Goal: Task Accomplishment & Management: Complete application form

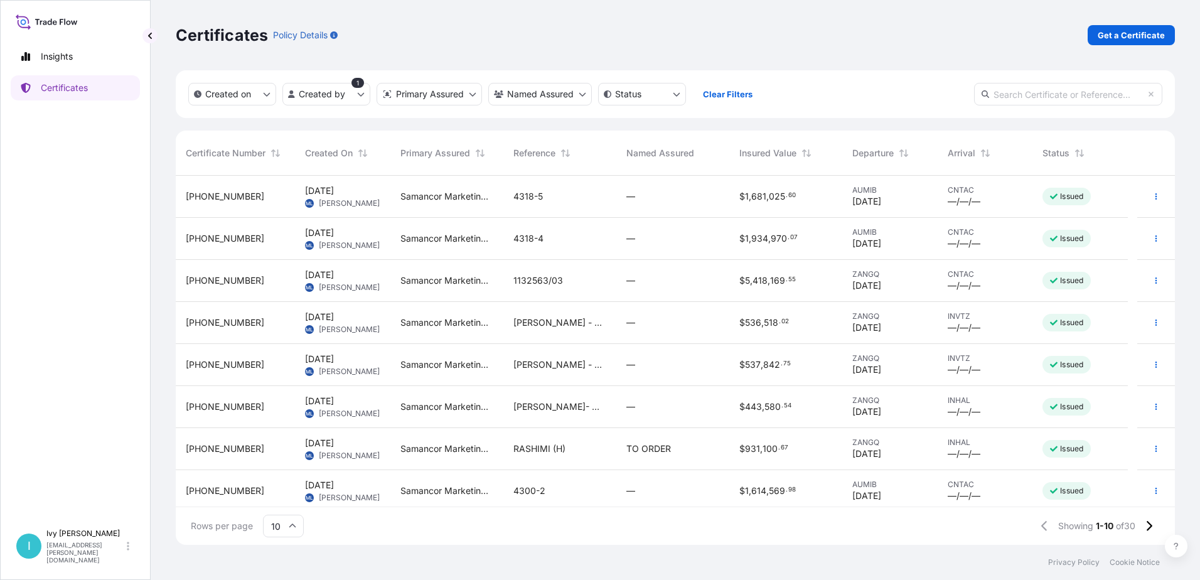
scroll to position [367, 990]
click at [334, 193] on span "[DATE]" at bounding box center [319, 191] width 29 height 13
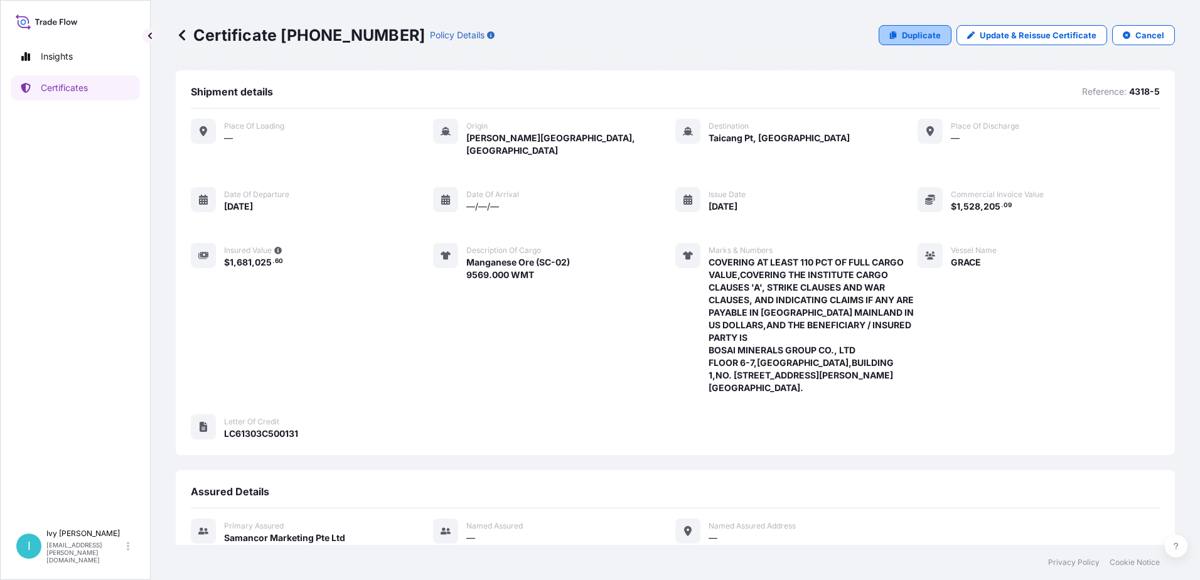
click at [902, 33] on p "Duplicate" at bounding box center [921, 35] width 39 height 13
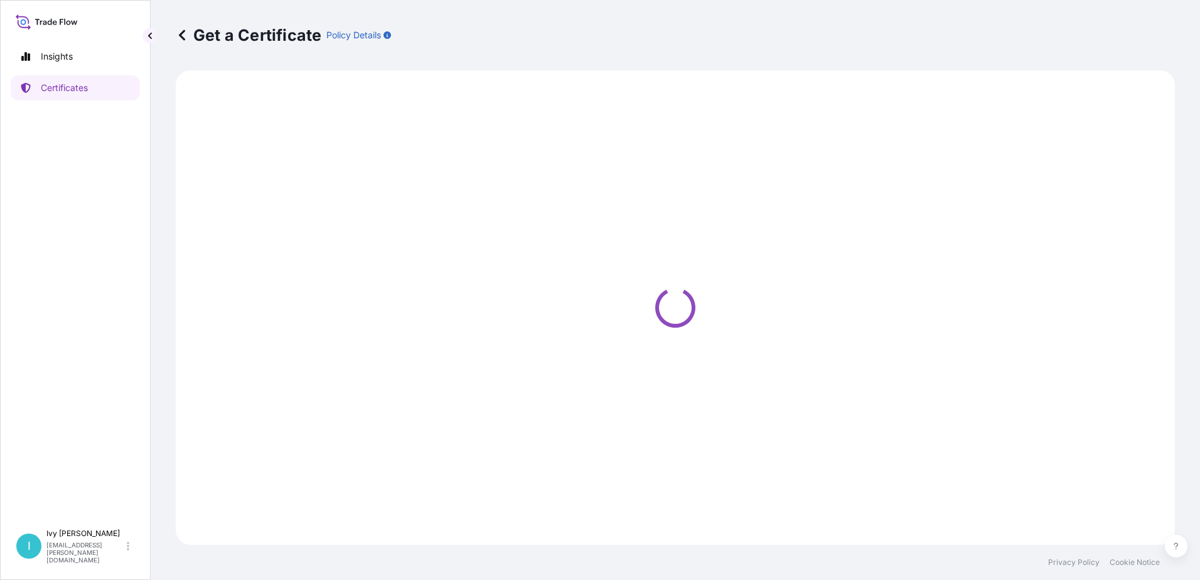
select select "Sea"
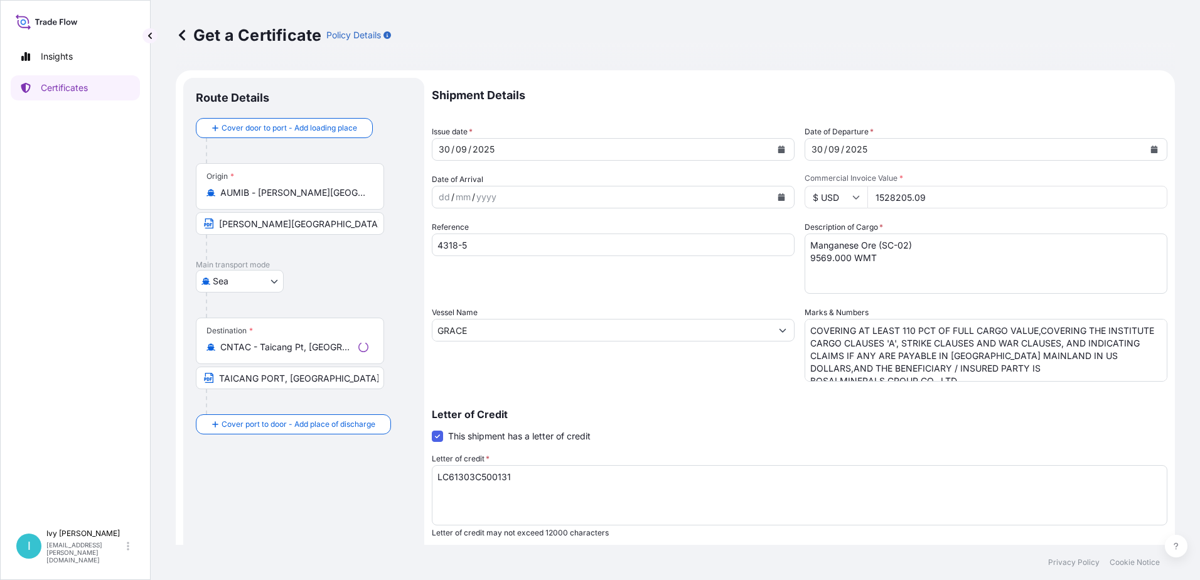
select select "31710"
click at [500, 249] on input "4318-5" at bounding box center [613, 245] width 363 height 23
type input "4"
click at [463, 247] on input "4" at bounding box center [613, 245] width 363 height 23
click at [513, 148] on div "[DATE]" at bounding box center [601, 149] width 339 height 23
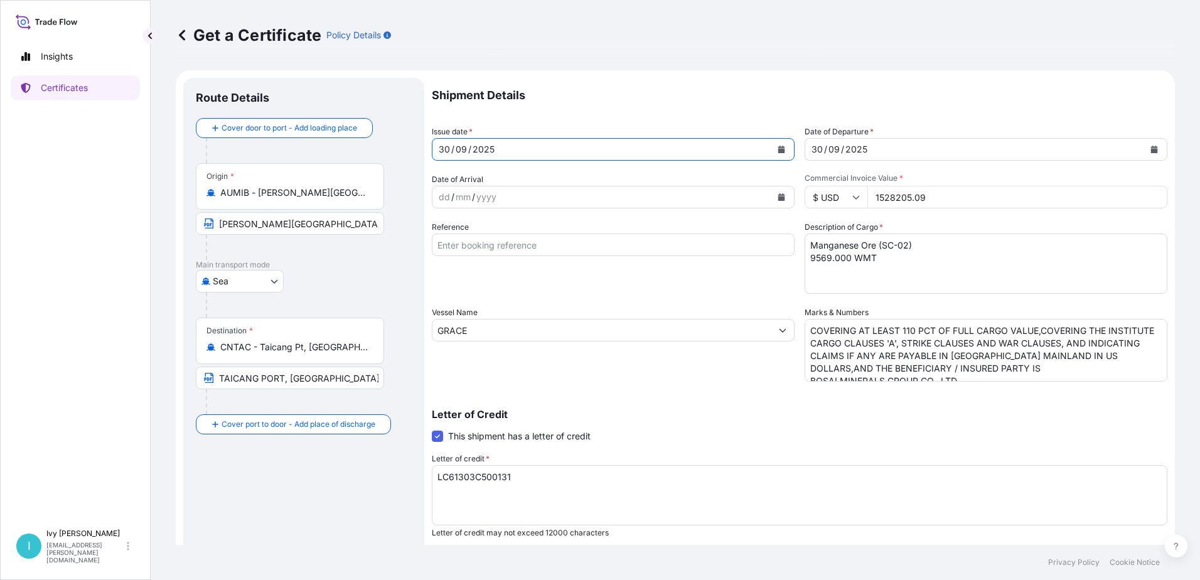
click at [449, 148] on div "[DATE]" at bounding box center [601, 149] width 339 height 23
click at [446, 148] on div "30" at bounding box center [445, 149] width 14 height 15
drag, startPoint x: 448, startPoint y: 148, endPoint x: 435, endPoint y: 147, distance: 13.2
click at [435, 147] on div "[DATE]" at bounding box center [601, 149] width 339 height 23
click at [442, 146] on div "30" at bounding box center [445, 149] width 14 height 15
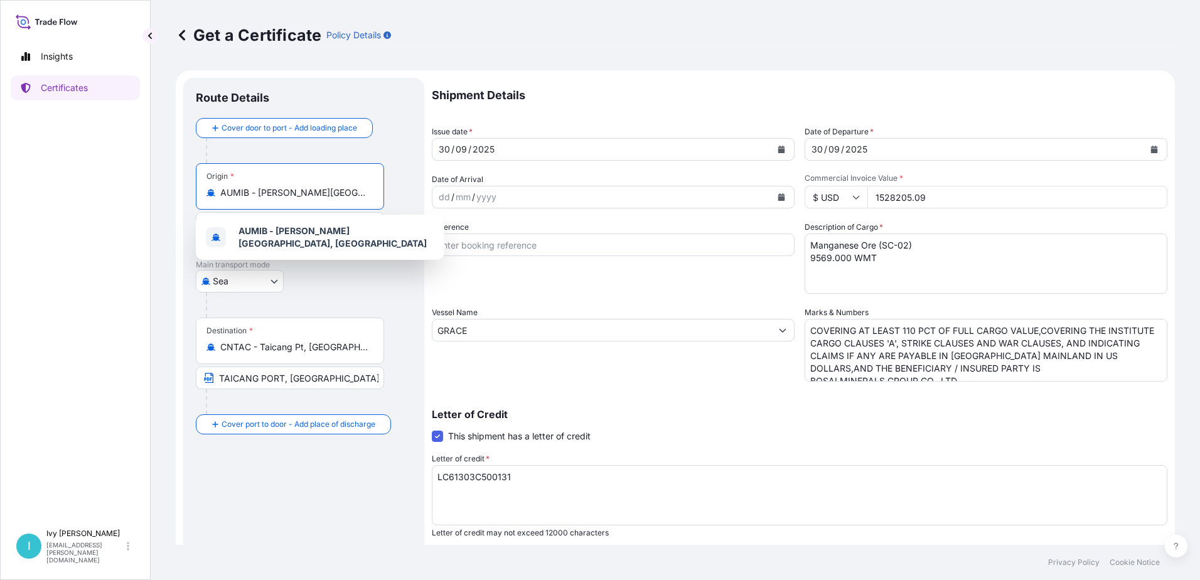
click at [276, 194] on input "AUMIB - [PERSON_NAME][GEOGRAPHIC_DATA], [GEOGRAPHIC_DATA]" at bounding box center [294, 192] width 148 height 13
click at [336, 281] on div "[GEOGRAPHIC_DATA]" at bounding box center [304, 281] width 216 height 23
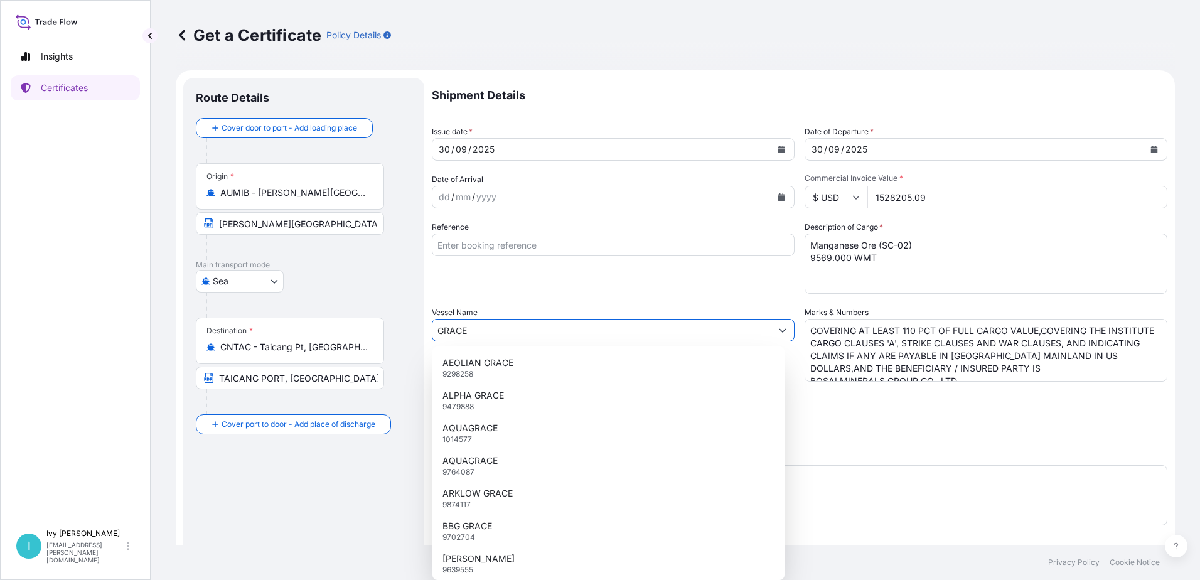
click at [778, 335] on button "Show suggestions" at bounding box center [782, 330] width 23 height 23
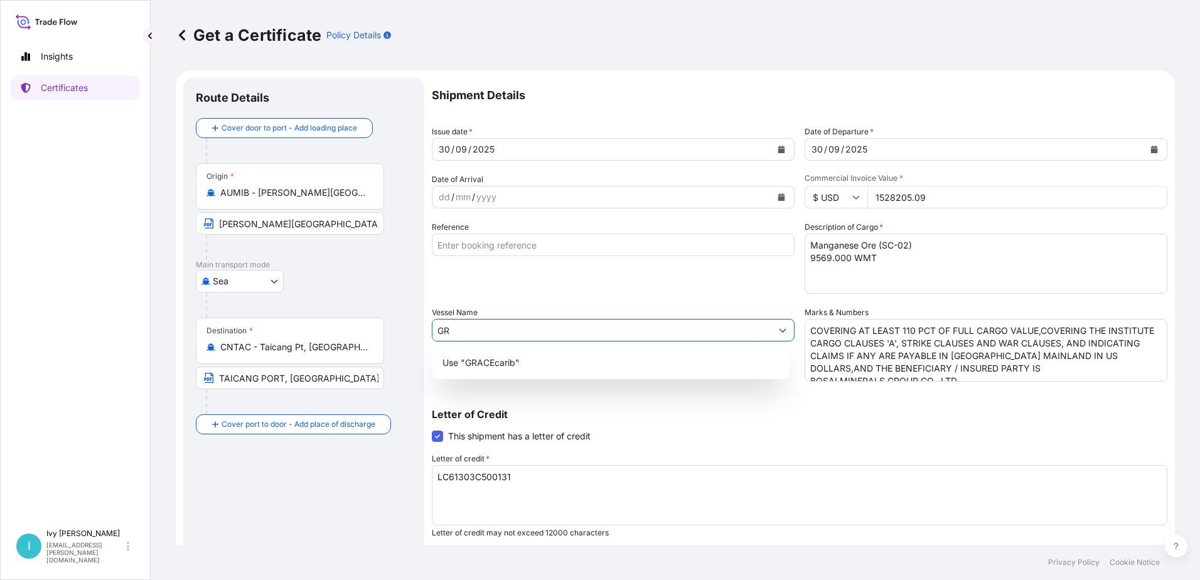
type input "G"
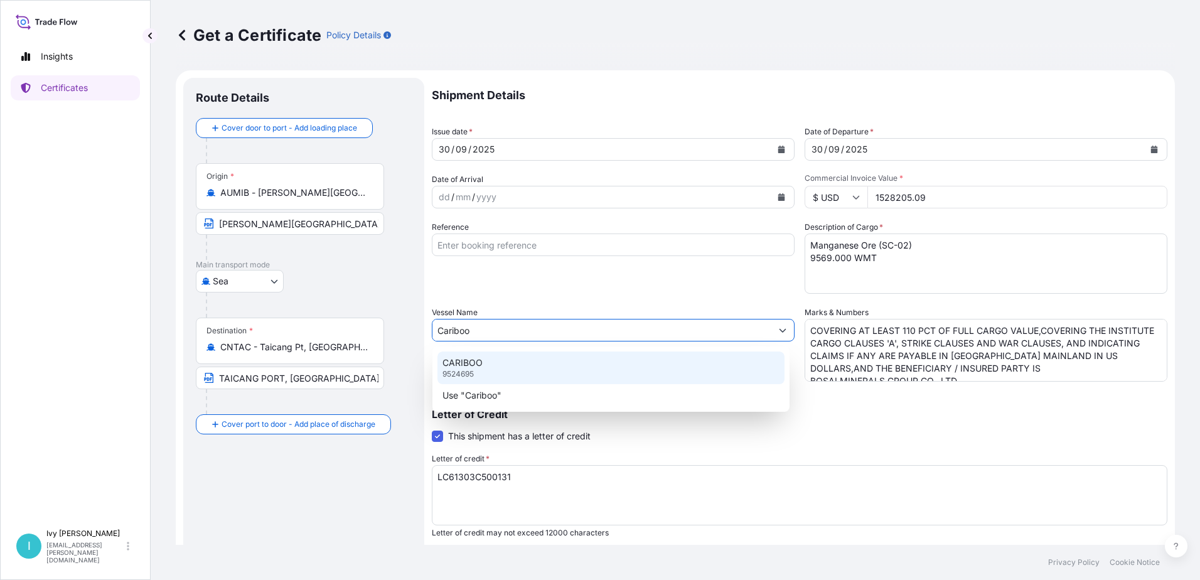
click at [458, 358] on p "CARIBOO" at bounding box center [463, 363] width 40 height 13
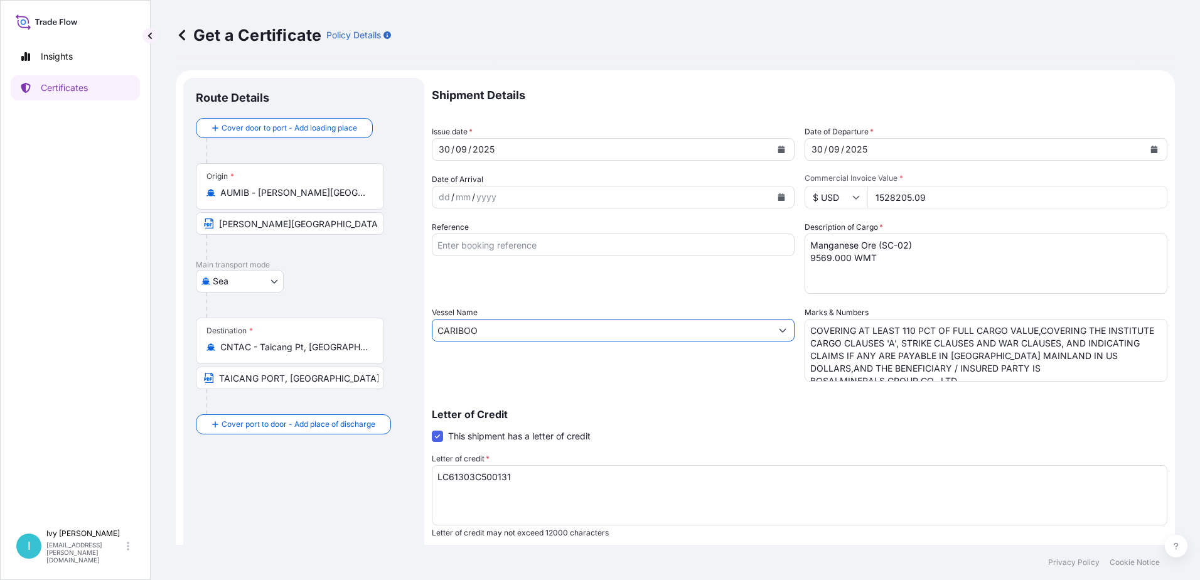
type input "CARIBOO"
click at [490, 149] on div "2025" at bounding box center [483, 149] width 24 height 15
click at [778, 148] on icon "Calendar" at bounding box center [782, 150] width 8 height 8
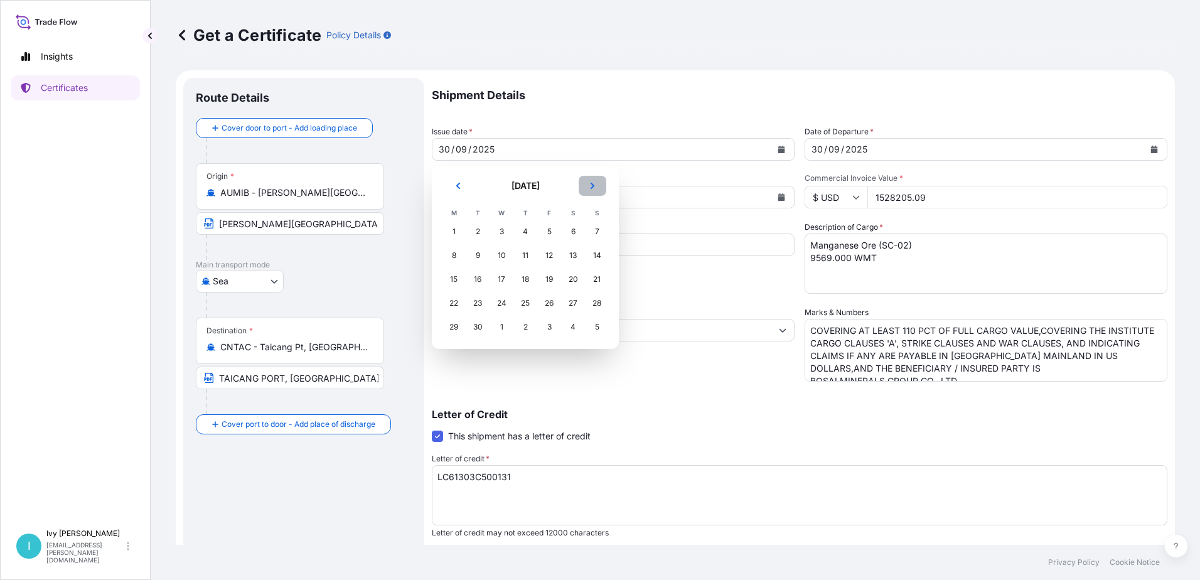
click at [591, 186] on icon "Next" at bounding box center [593, 186] width 8 height 8
click at [573, 254] on div "11" at bounding box center [573, 255] width 23 height 23
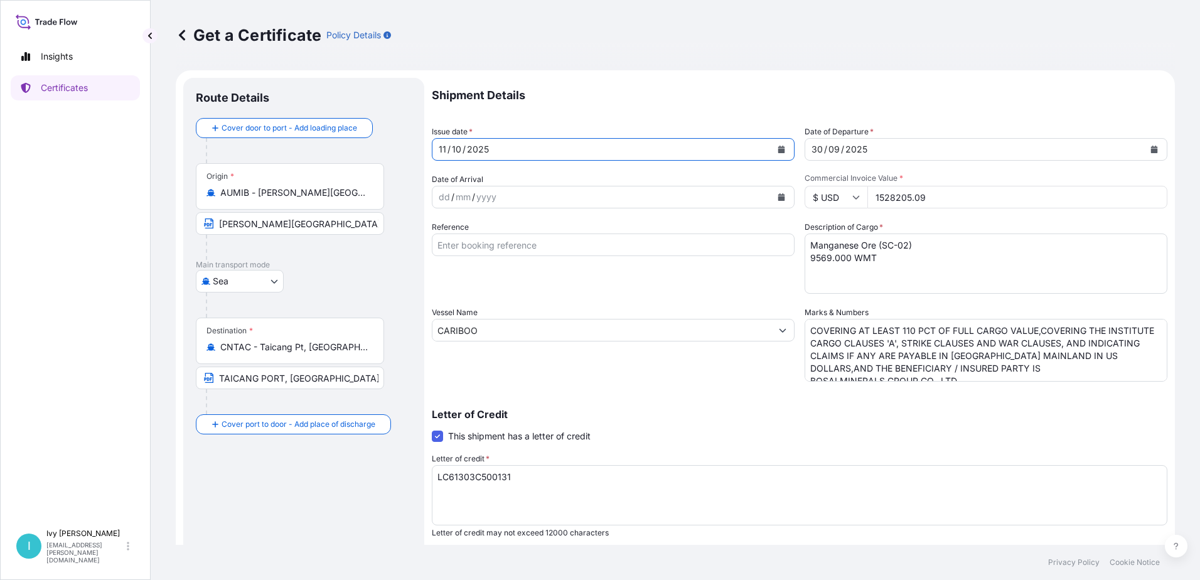
click at [876, 152] on div "[DATE]" at bounding box center [974, 149] width 339 height 23
click at [1151, 149] on icon "Calendar" at bounding box center [1154, 150] width 7 height 8
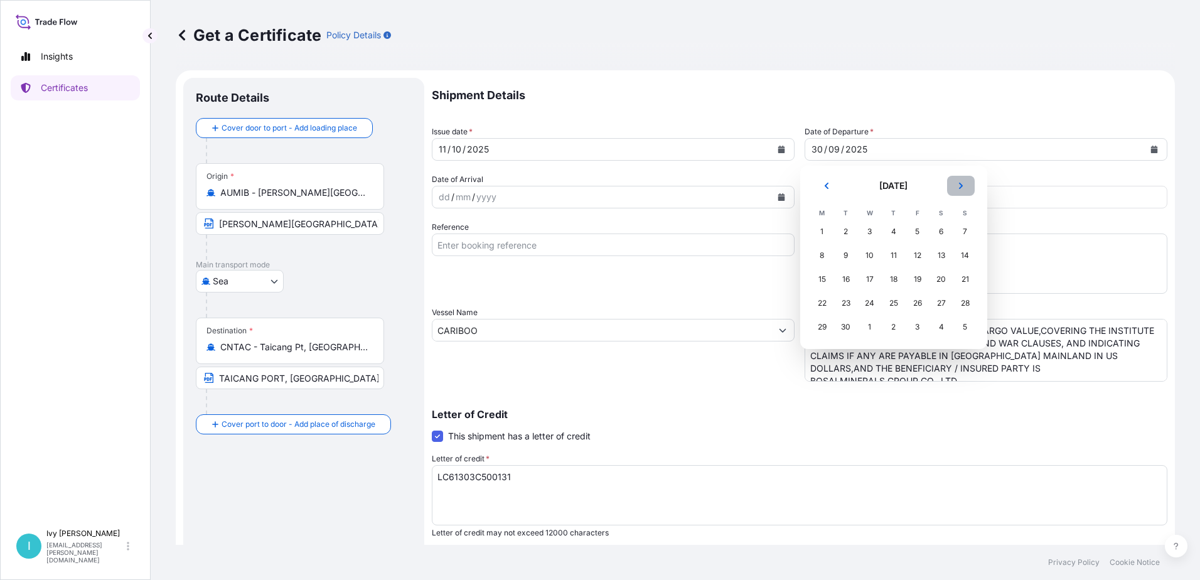
click at [964, 182] on icon "Next" at bounding box center [961, 186] width 8 height 8
click at [943, 254] on div "11" at bounding box center [941, 255] width 23 height 23
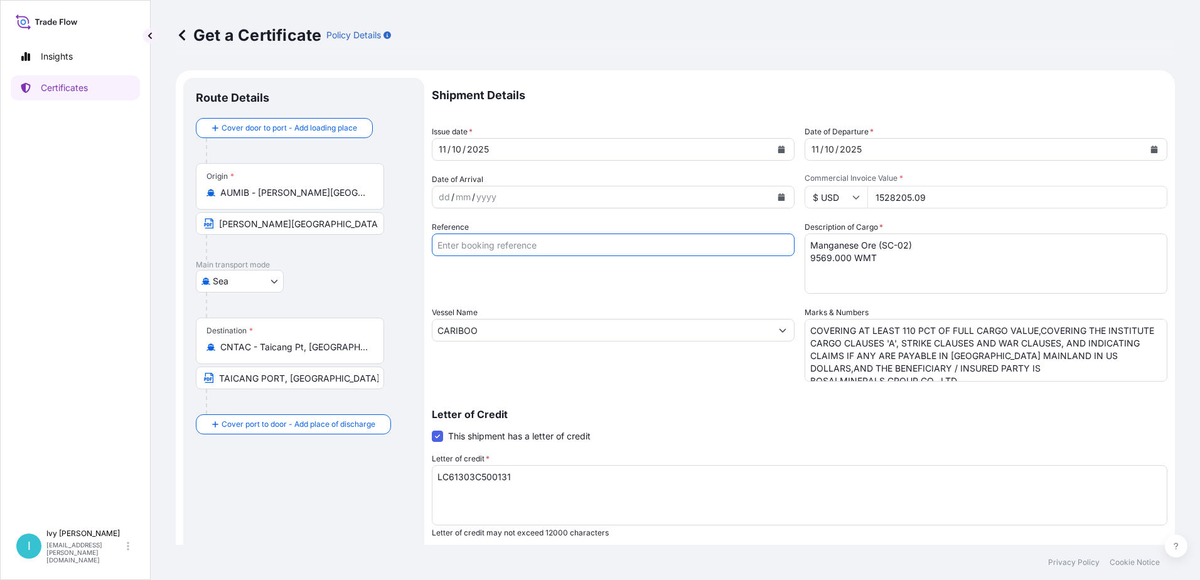
click at [590, 249] on input "Reference" at bounding box center [613, 245] width 363 height 23
click at [466, 243] on input "Reference" at bounding box center [613, 245] width 363 height 23
paste input "4322-1"
type input "4322-1"
click at [900, 245] on textarea "Manganese Ore (SC-02) 9569.000 WMT" at bounding box center [986, 264] width 363 height 60
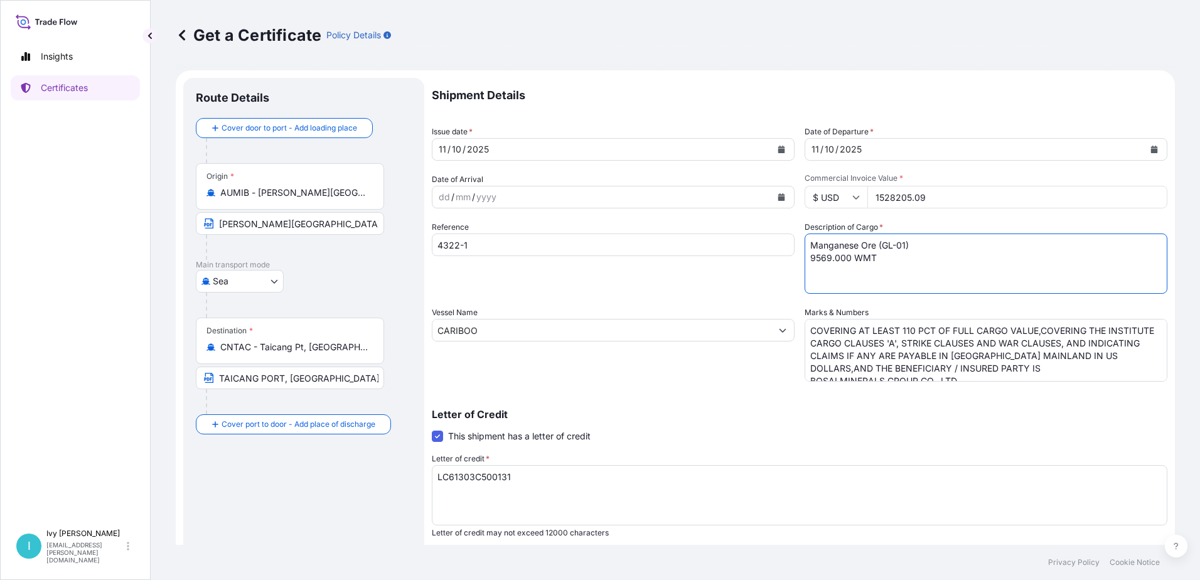
click at [891, 278] on textarea "Manganese Ore (SC-02) 9569.000 WMT" at bounding box center [986, 264] width 363 height 60
drag, startPoint x: 825, startPoint y: 258, endPoint x: 801, endPoint y: 258, distance: 23.9
click at [805, 258] on textarea "Manganese Ore (SC-02) 9569.000 WMT" at bounding box center [986, 264] width 363 height 60
type textarea "Manganese Ore (GL-01) 18282.000 WMT"
click at [656, 381] on div "Vessel Name CARIBOO" at bounding box center [613, 343] width 363 height 75
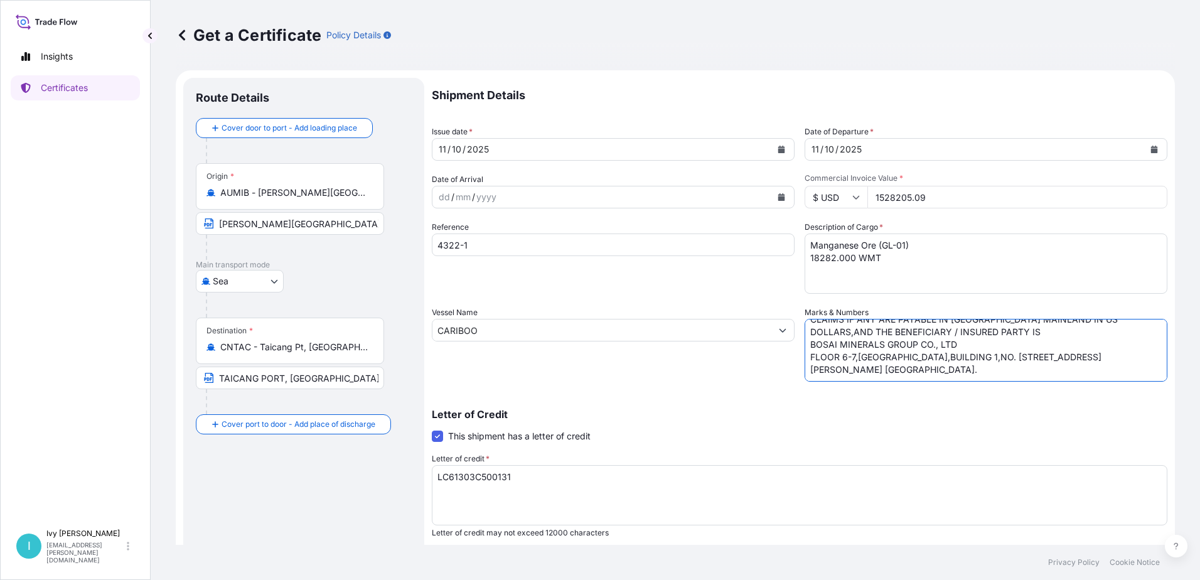
scroll to position [74, 0]
drag, startPoint x: 936, startPoint y: 198, endPoint x: 866, endPoint y: 195, distance: 70.4
click at [867, 195] on input "1528205.09" at bounding box center [1017, 197] width 300 height 23
type input "3354000.18"
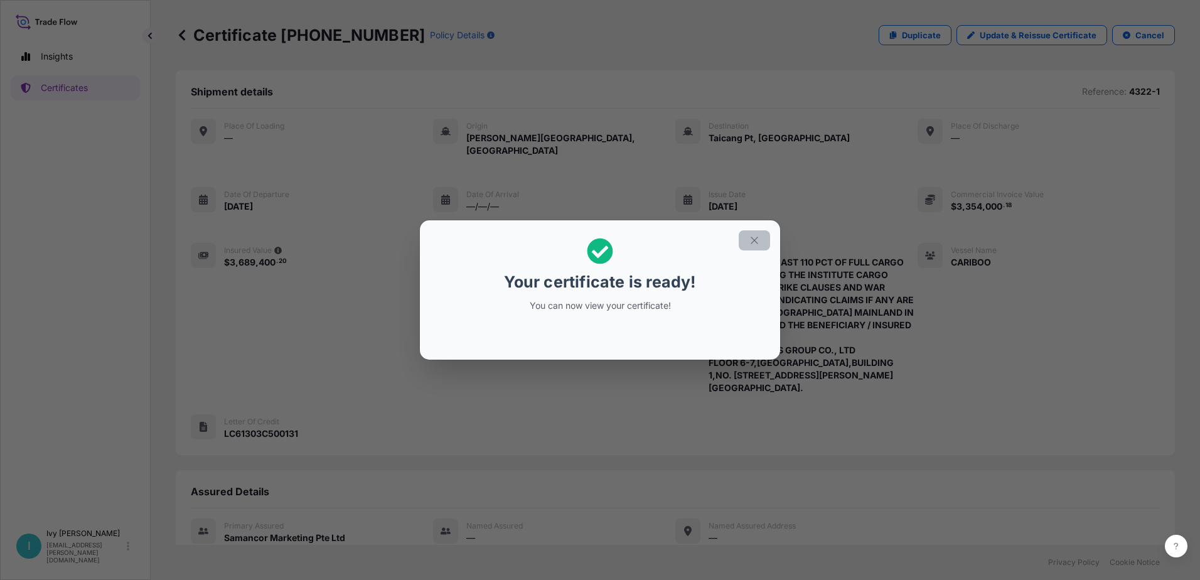
click at [750, 239] on icon "button" at bounding box center [754, 240] width 11 height 11
